Goal: Task Accomplishment & Management: Manage account settings

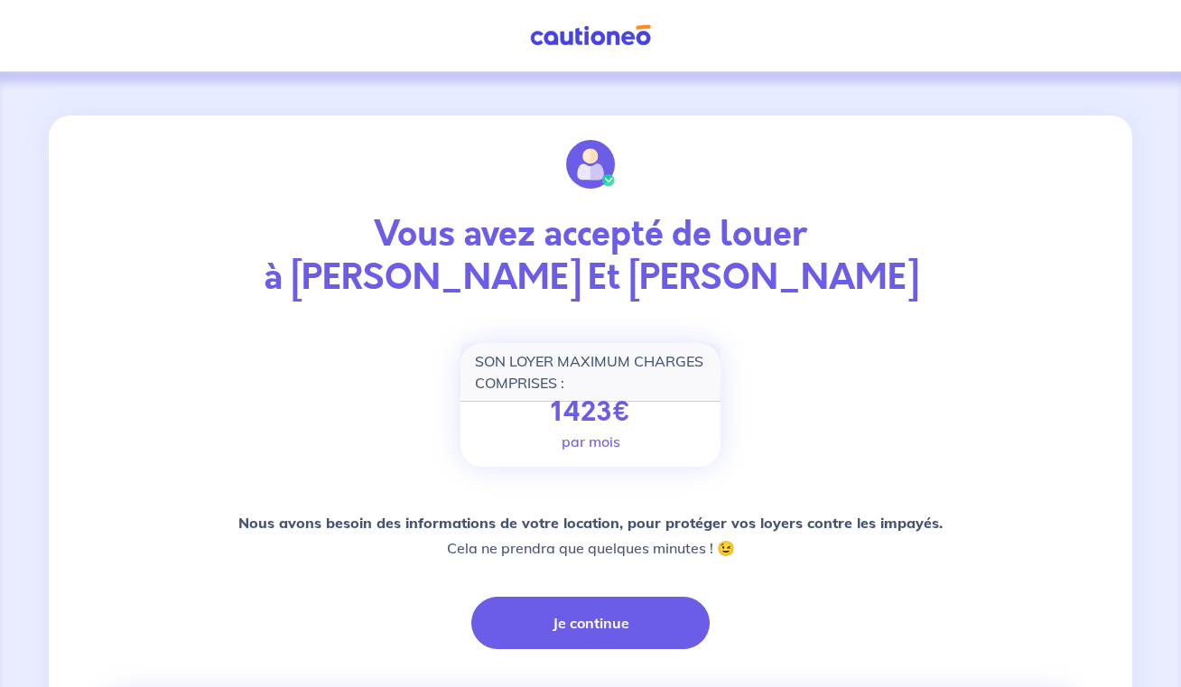
click at [592, 42] on img at bounding box center [590, 35] width 135 height 23
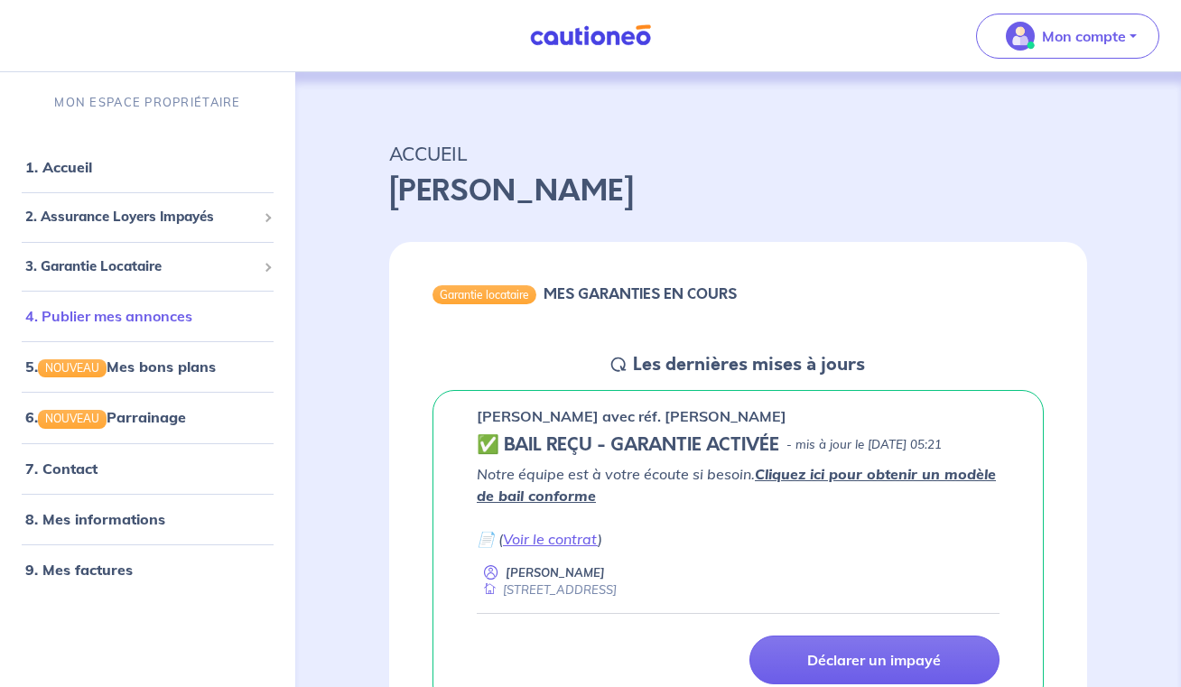
click at [166, 307] on link "4. Publier mes annonces" at bounding box center [108, 316] width 167 height 18
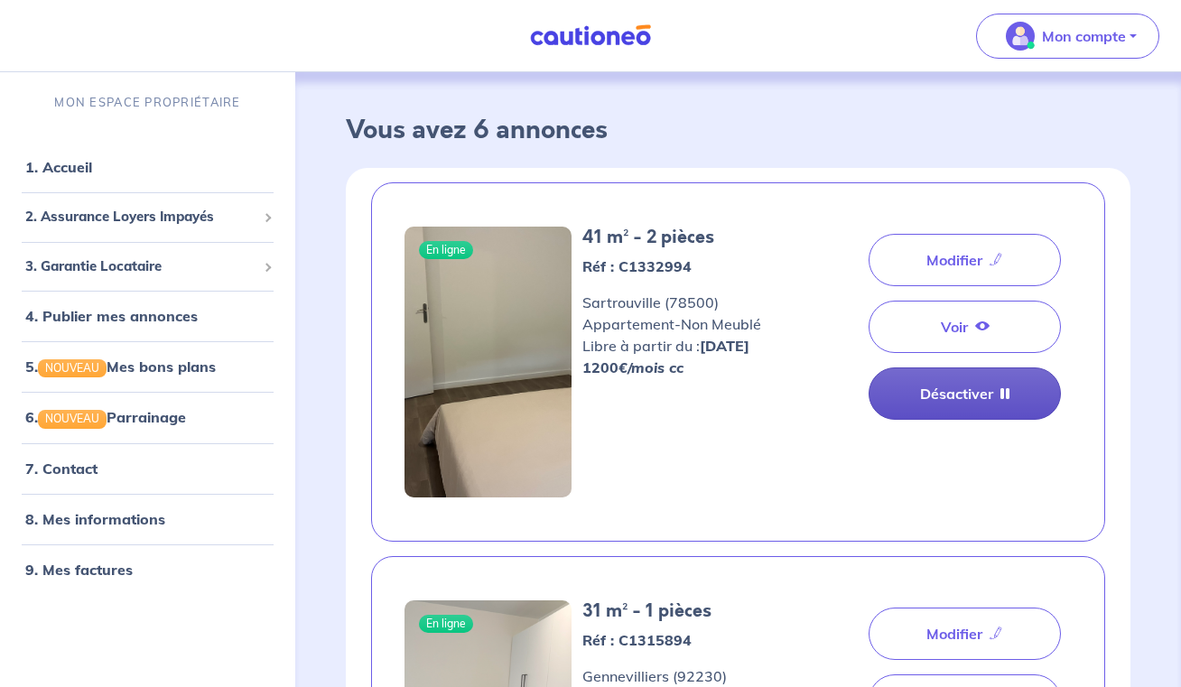
click at [940, 381] on link "Désactiver" at bounding box center [964, 393] width 192 height 52
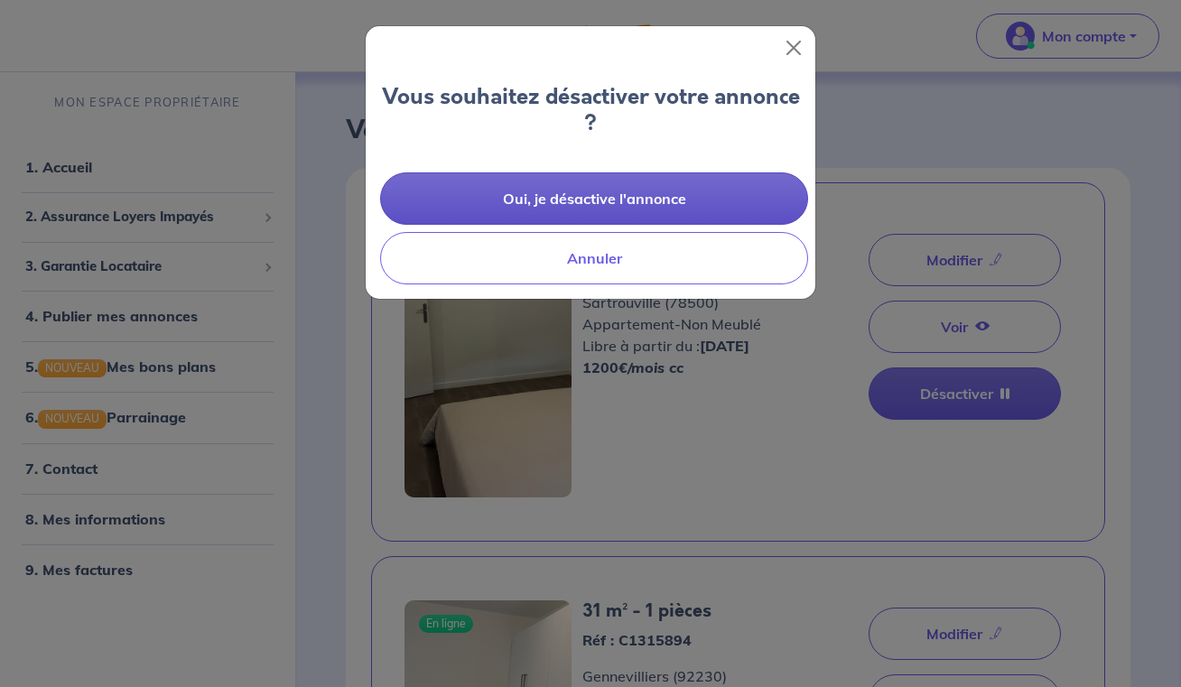
click at [670, 186] on button "Oui, je désactive l'annonce" at bounding box center [594, 198] width 428 height 52
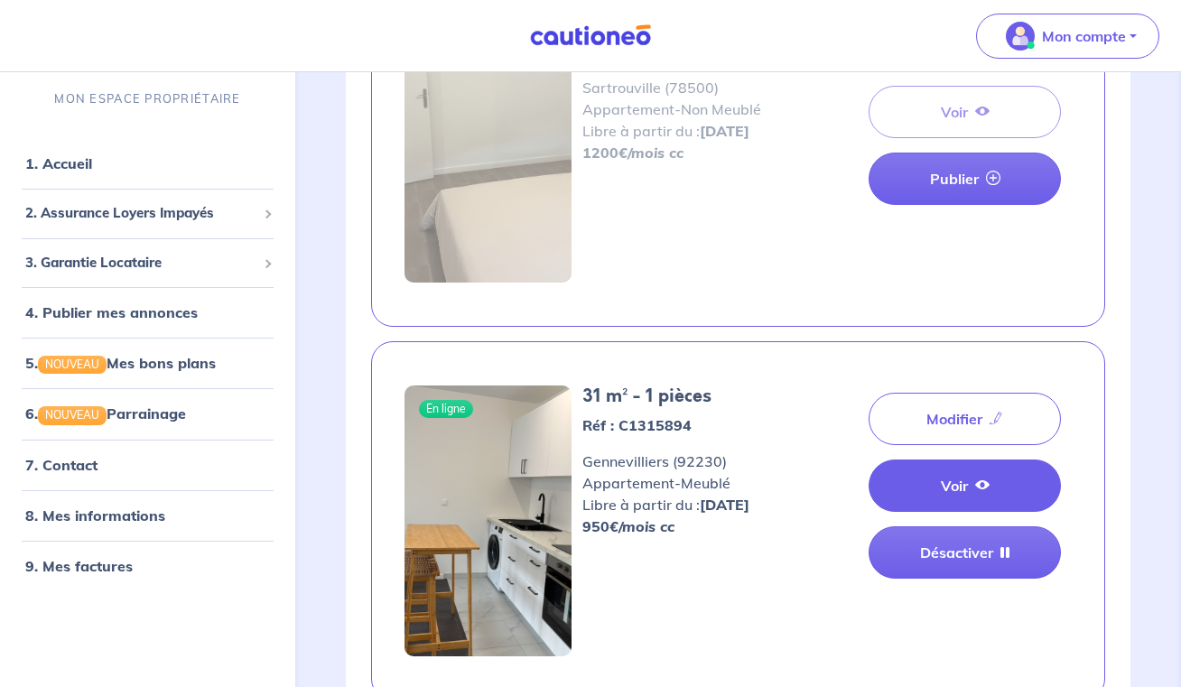
scroll to position [258, 0]
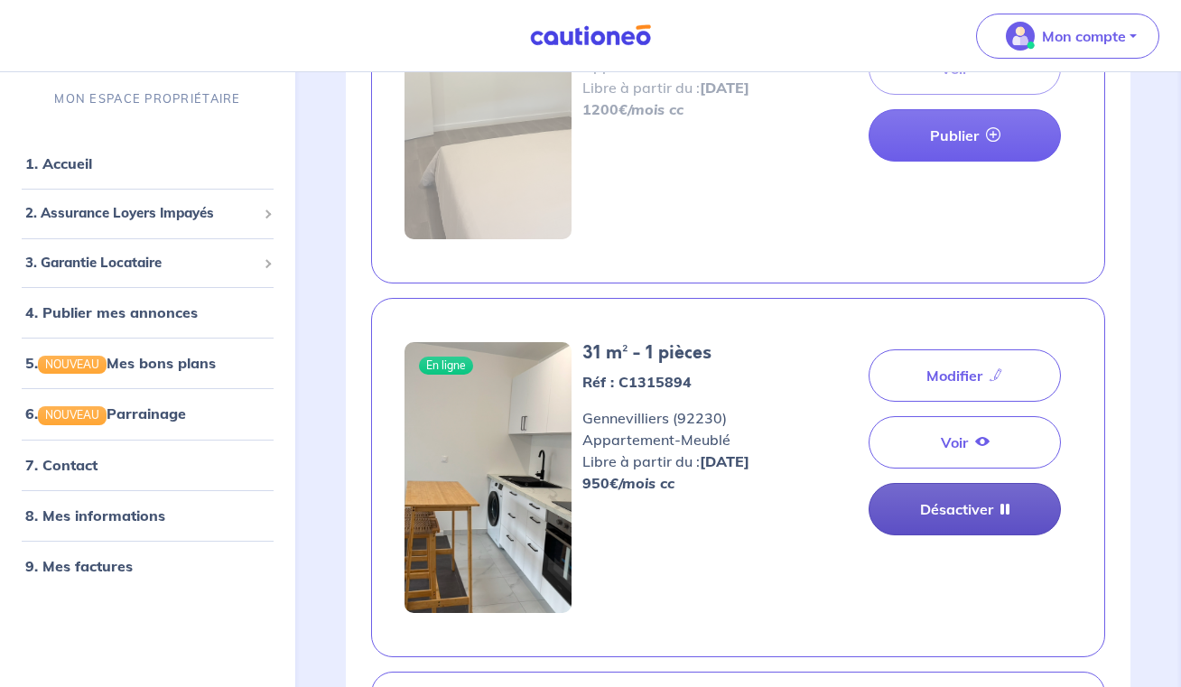
click at [939, 510] on link "Désactiver" at bounding box center [964, 509] width 192 height 52
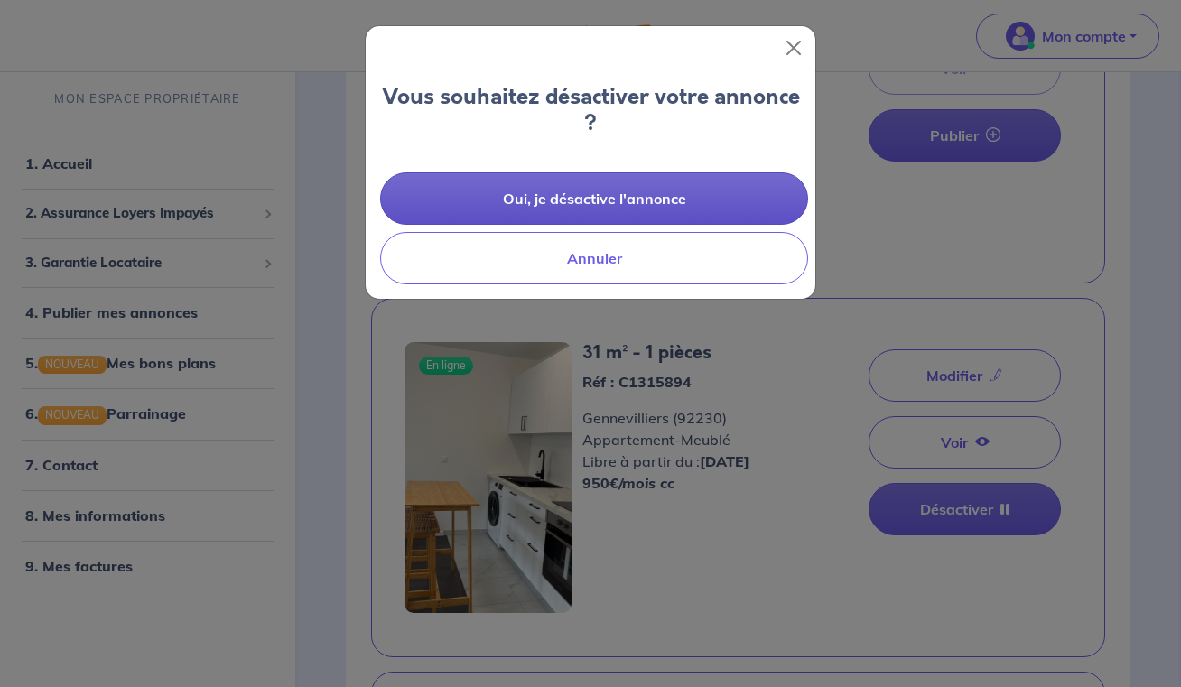
click at [742, 210] on button "Oui, je désactive l'annonce" at bounding box center [594, 198] width 428 height 52
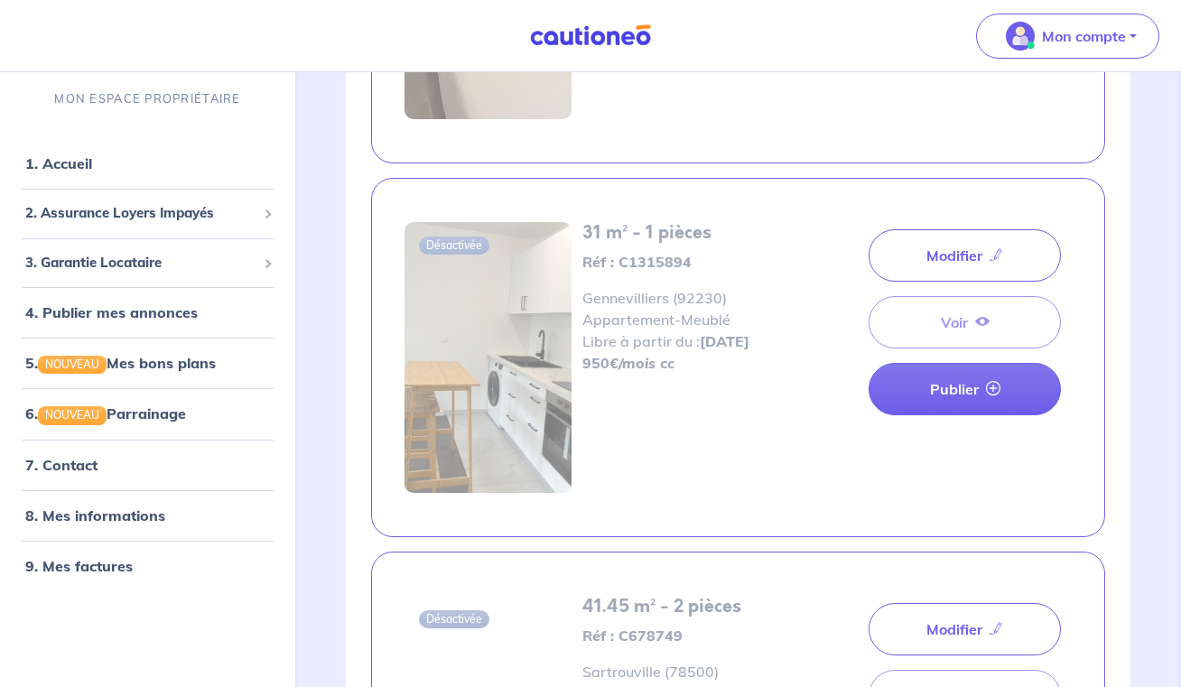
scroll to position [333, 0]
